Goal: Task Accomplishment & Management: Manage account settings

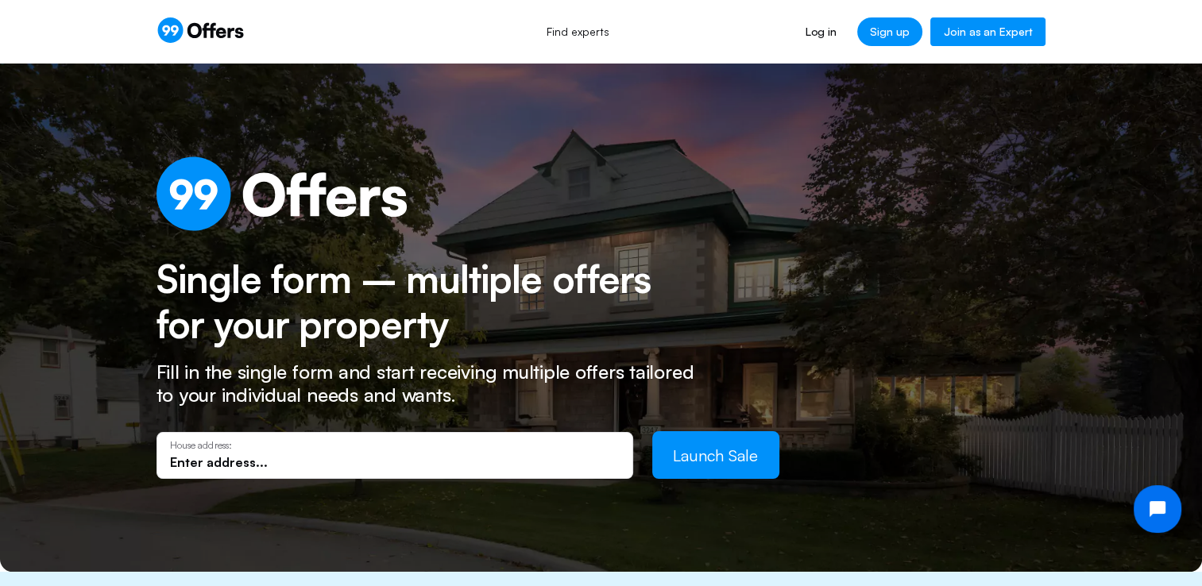
click at [1001, 35] on link "Join as an Expert" at bounding box center [987, 31] width 115 height 29
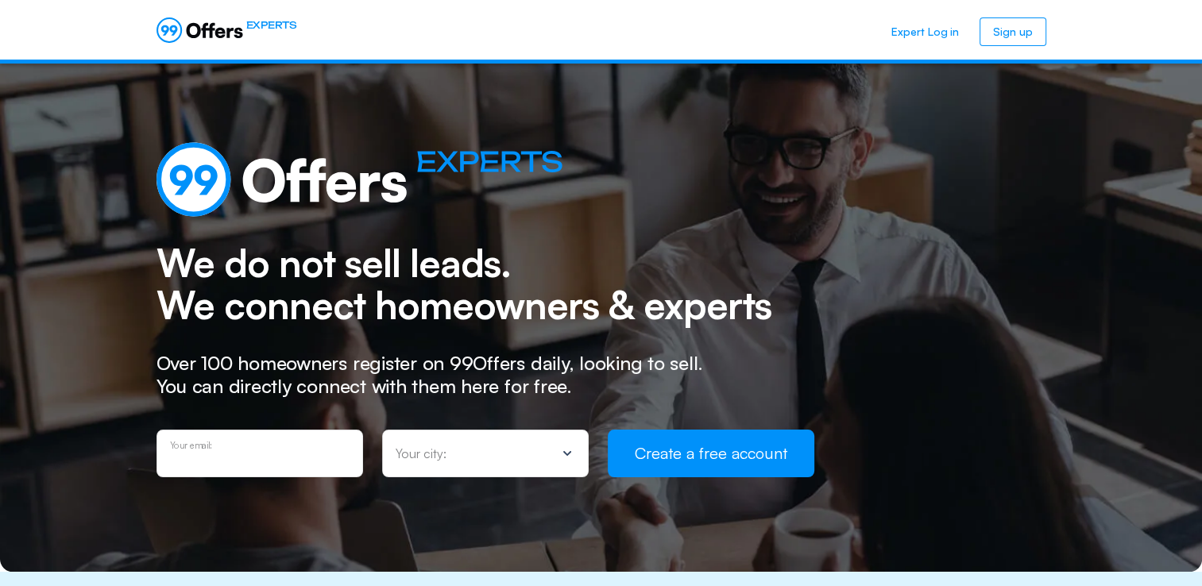
type input "sandra@clearlakeagent.com"
click at [432, 447] on p "Your city:" at bounding box center [421, 453] width 51 height 13
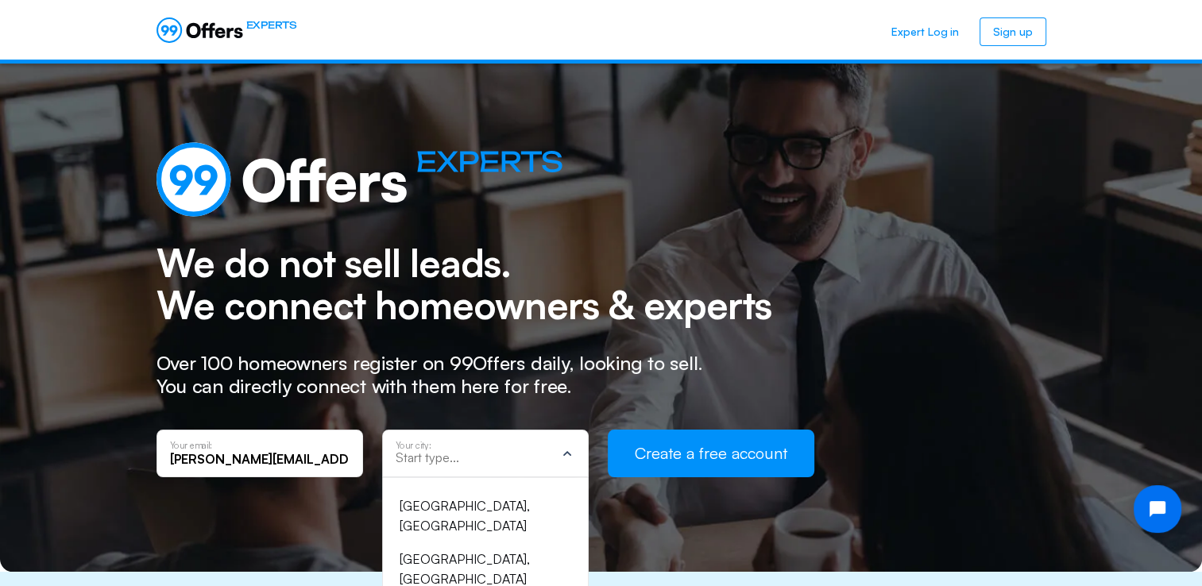
click at [563, 454] on icon at bounding box center [567, 453] width 8 height 5
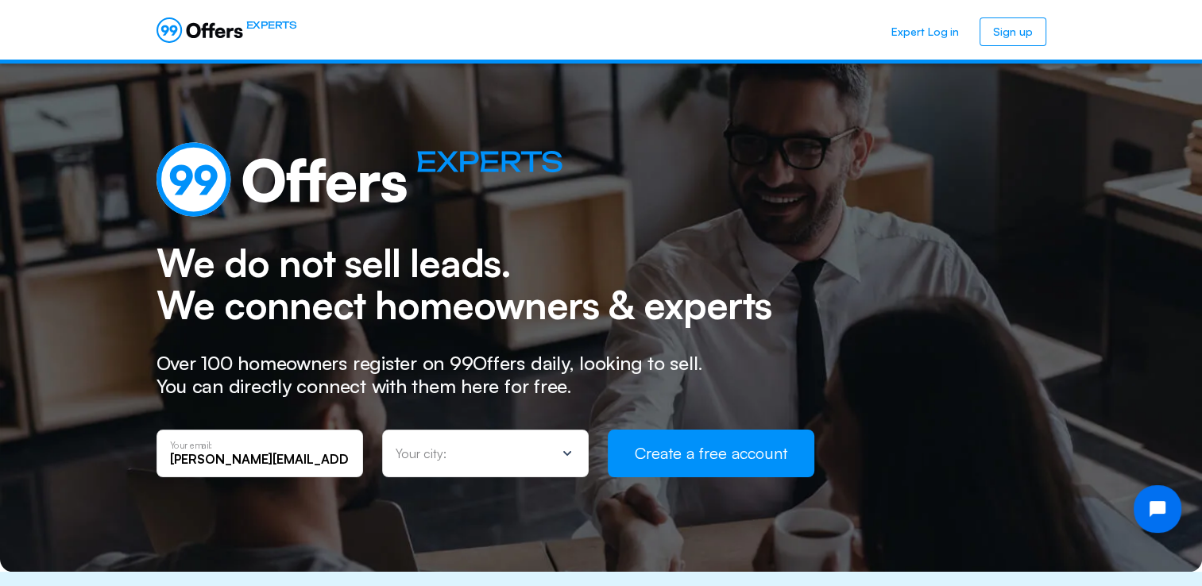
click at [485, 458] on div "Your city:" at bounding box center [476, 454] width 160 height 16
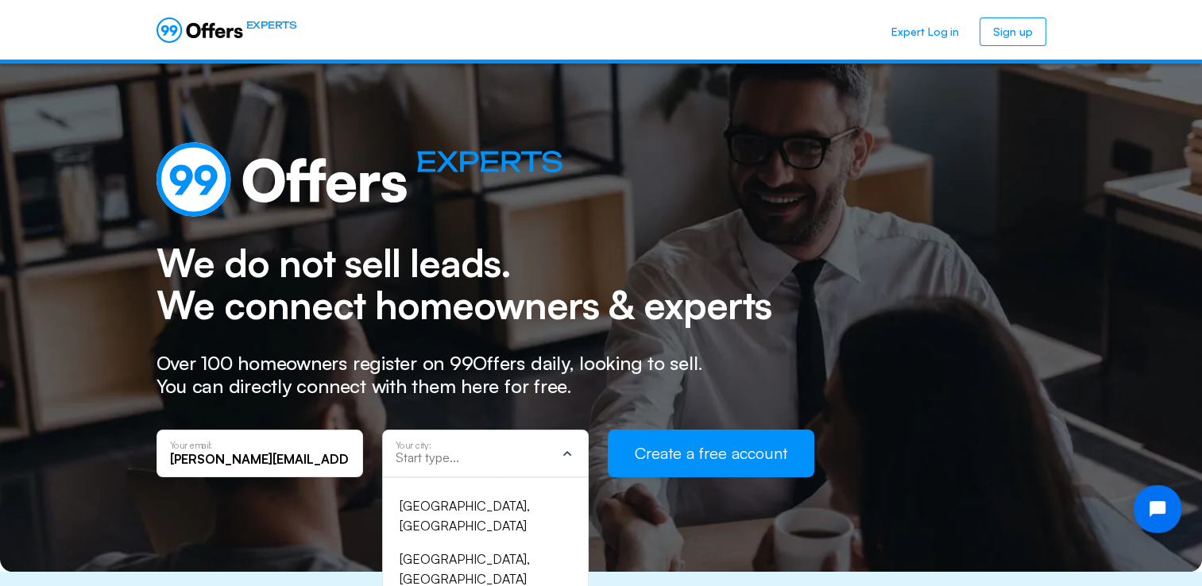
click at [485, 458] on input "text" at bounding box center [476, 458] width 160 height 14
type input "l"
type input "Lea"
click at [466, 509] on div "League City, TX" at bounding box center [476, 517] width 153 height 41
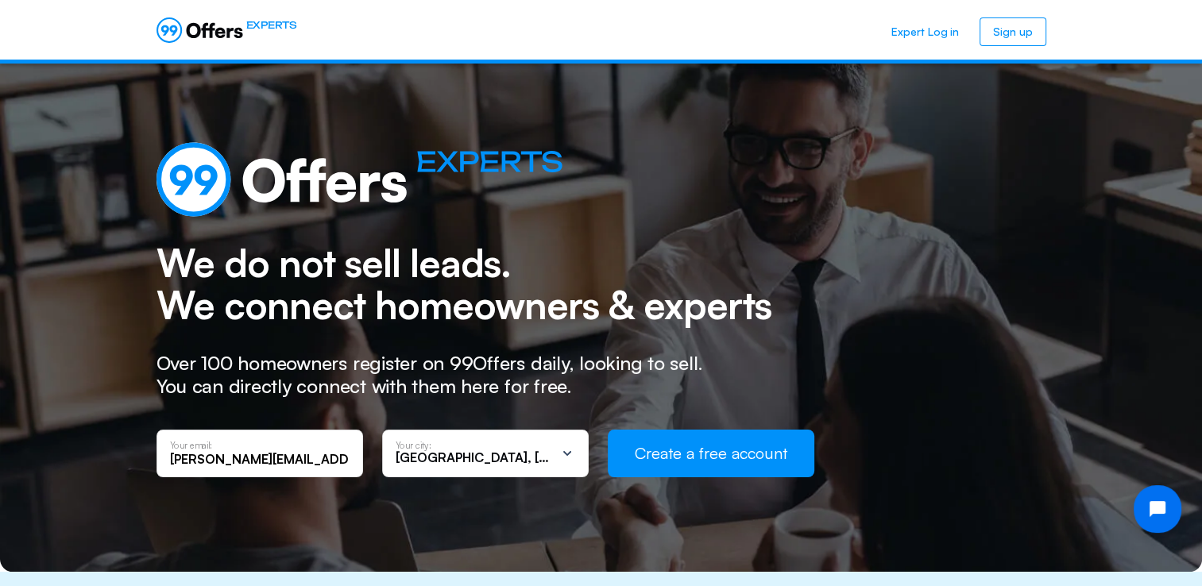
click at [716, 456] on button "Create a free account" at bounding box center [711, 454] width 207 height 48
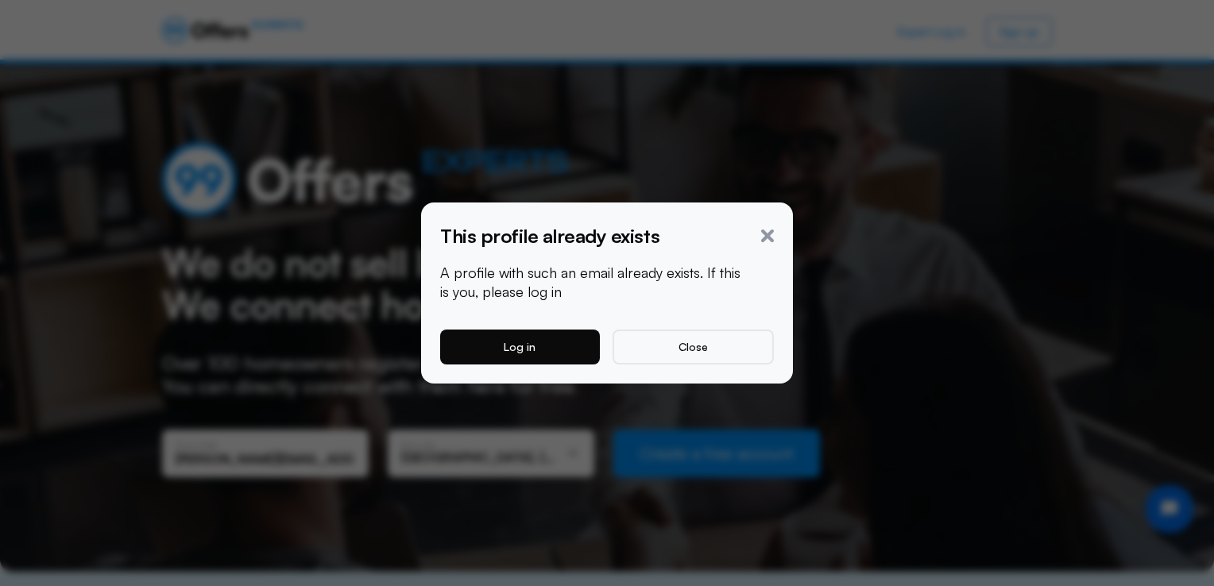
click at [543, 348] on button "Log in" at bounding box center [520, 347] width 160 height 35
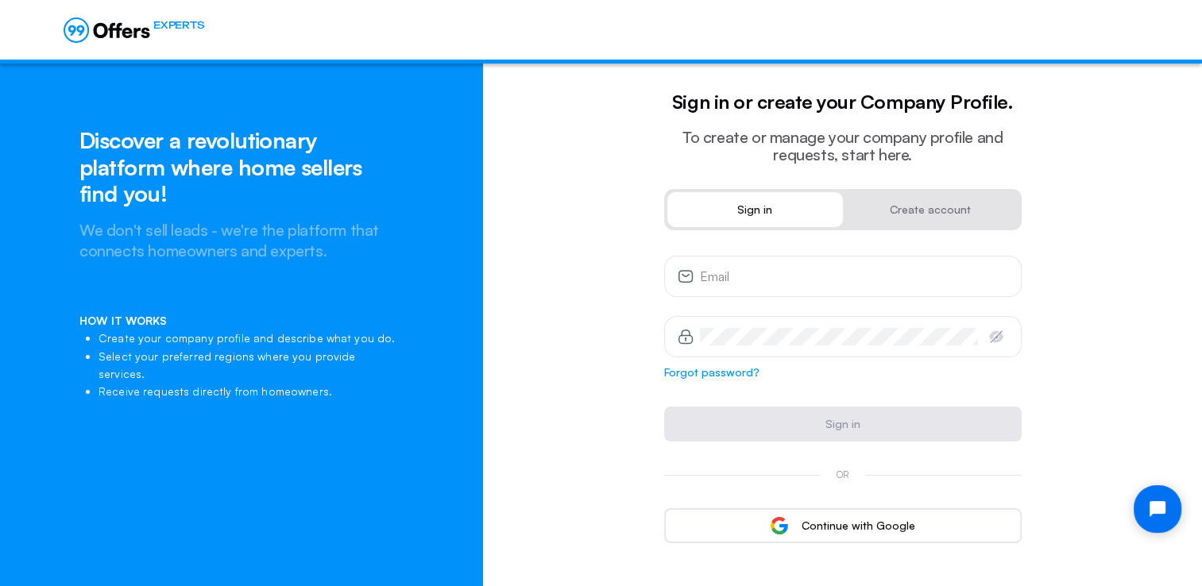
type input "Sandra@ClearLakeAgent.com"
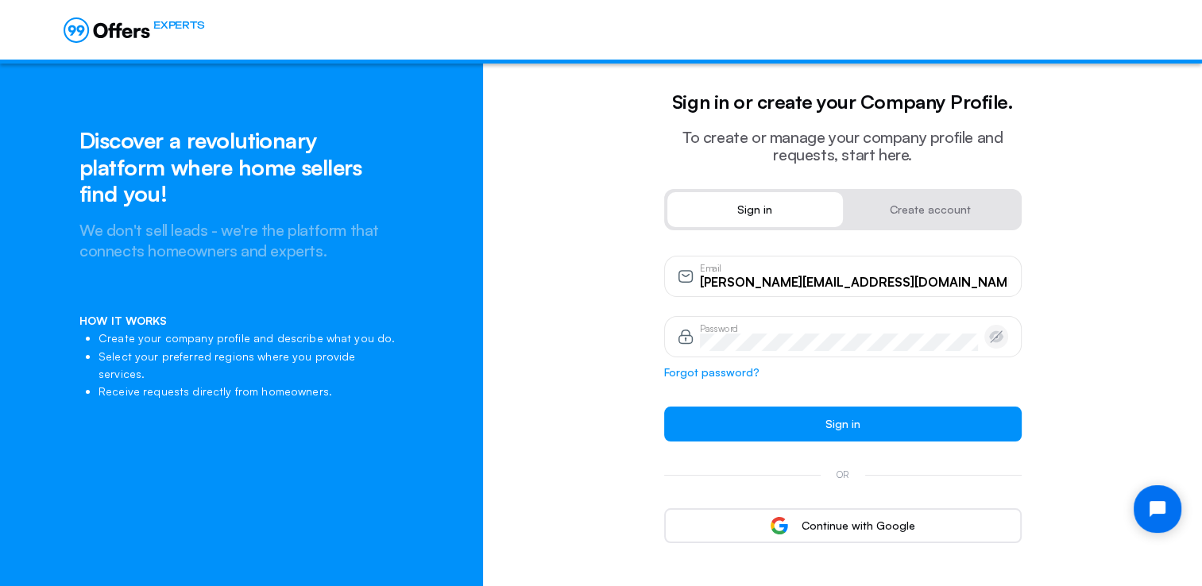
click at [992, 338] on icon "button" at bounding box center [996, 337] width 16 height 16
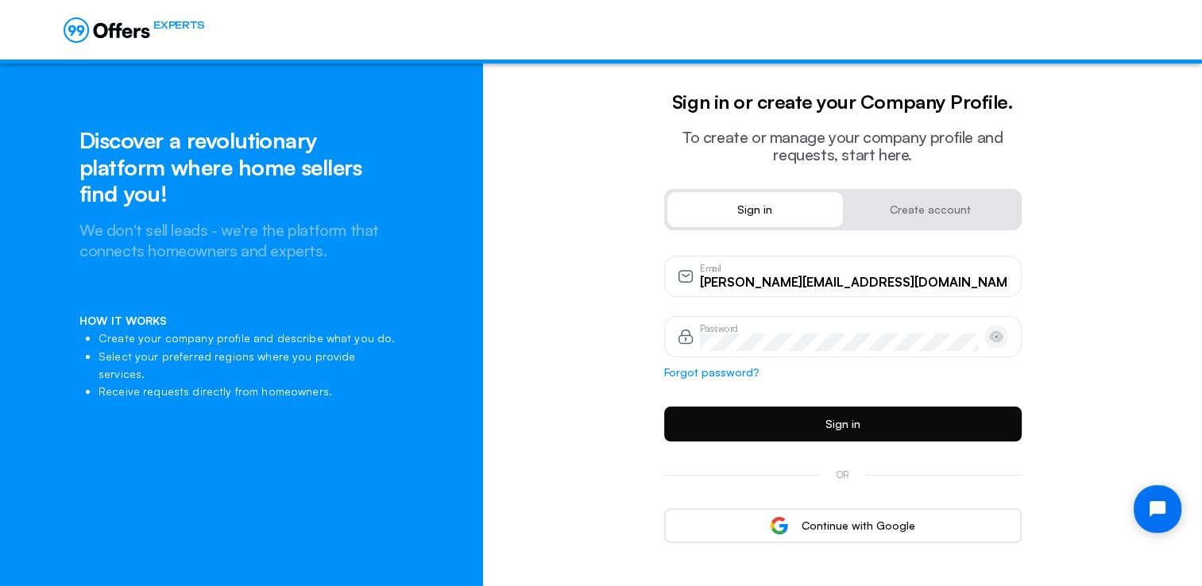
click at [903, 424] on button "Sign in" at bounding box center [843, 424] width 358 height 35
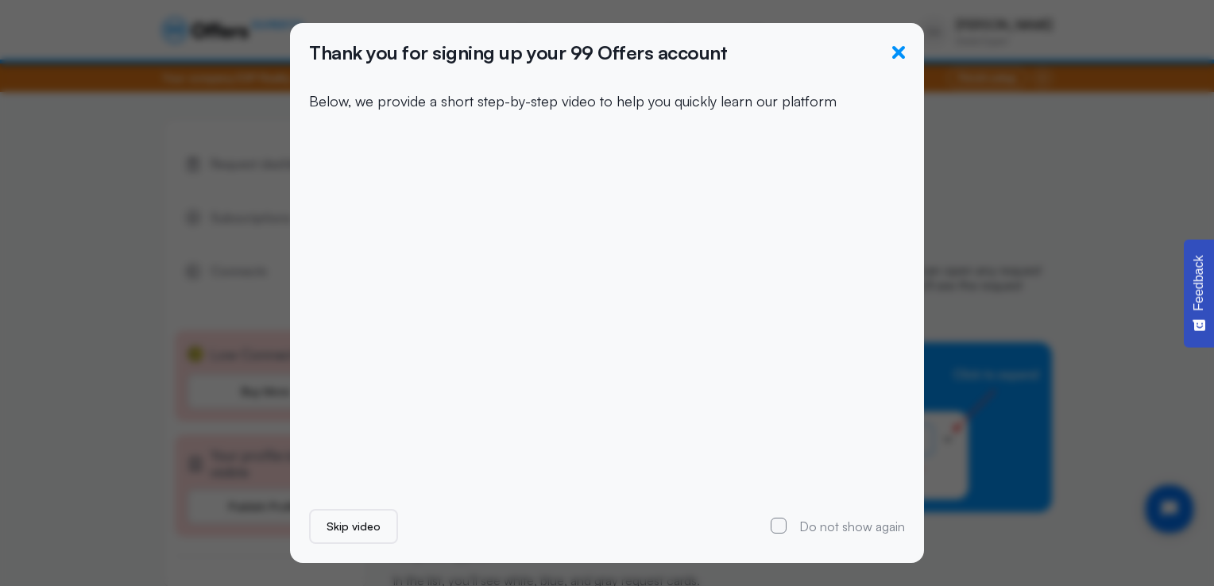
click at [899, 50] on icon "button" at bounding box center [898, 52] width 13 height 13
